Goal: Register for event/course

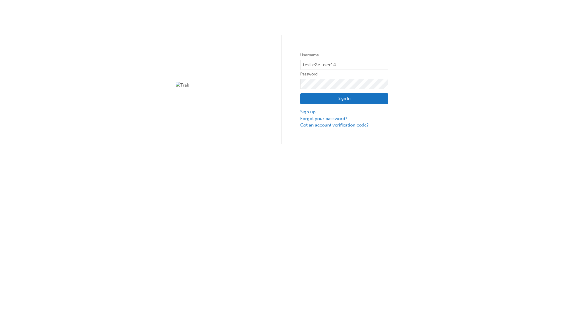
type input "test.e2e.user14"
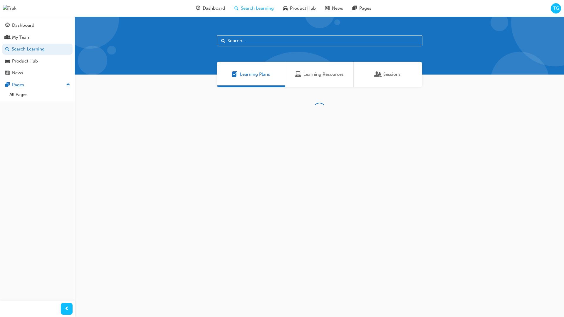
scroll to position [19, 0]
